Goal: Information Seeking & Learning: Check status

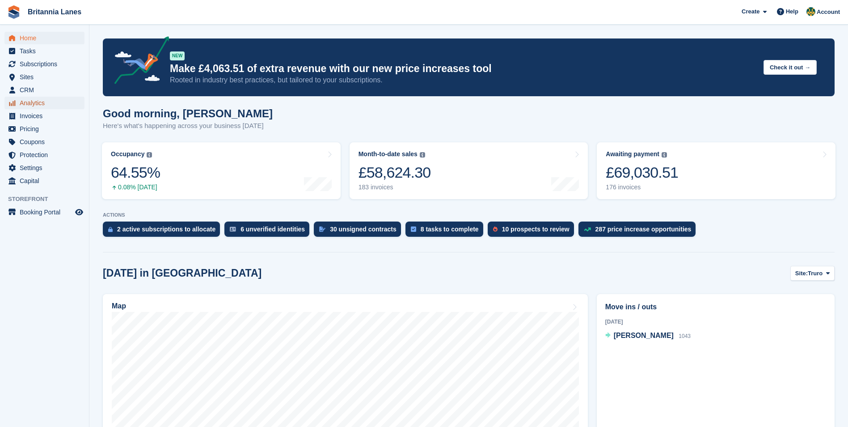
click at [57, 99] on span "Analytics" at bounding box center [47, 103] width 54 height 13
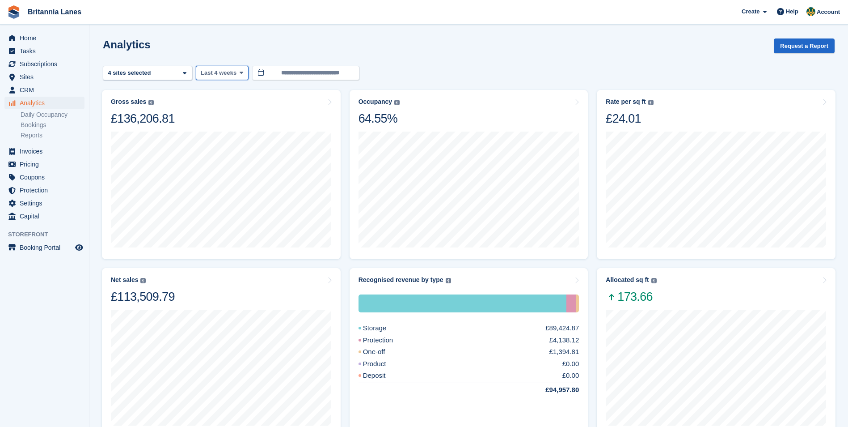
click at [228, 71] on span "Last 4 weeks" at bounding box center [219, 72] width 36 height 9
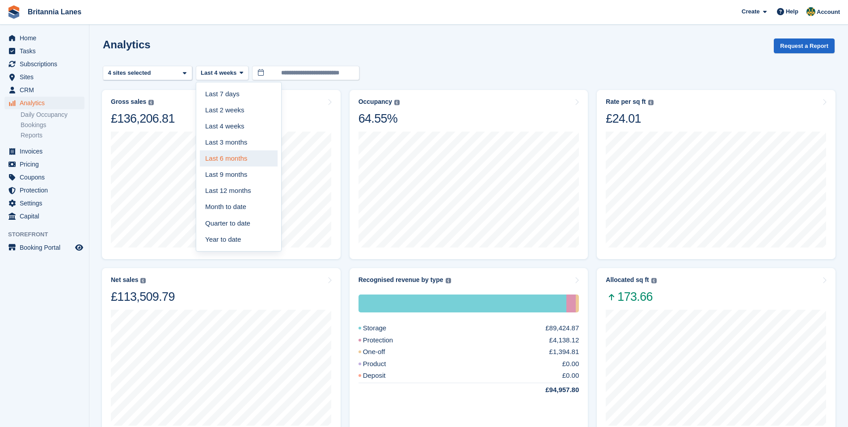
click at [232, 165] on link "Last 6 months" at bounding box center [239, 158] width 78 height 16
